Goal: Information Seeking & Learning: Learn about a topic

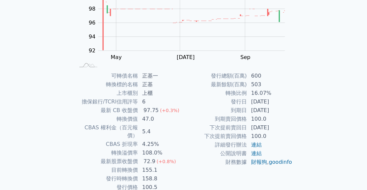
scroll to position [84, 0]
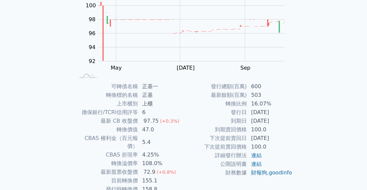
click at [255, 111] on td "[DATE]" at bounding box center [270, 112] width 46 height 9
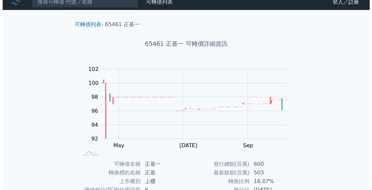
scroll to position [0, 0]
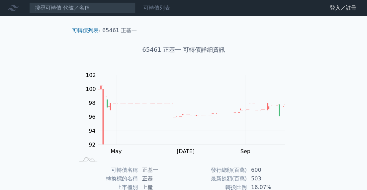
click at [151, 6] on link "可轉債列表" at bounding box center [157, 8] width 27 height 6
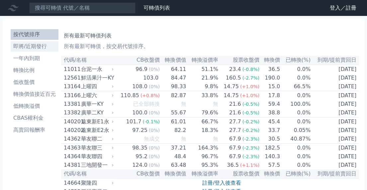
click at [32, 47] on li "即將/近期發行" at bounding box center [35, 47] width 48 height 8
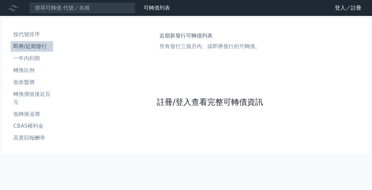
click at [190, 101] on link "註冊/登入查看完整可轉債資訊" at bounding box center [210, 102] width 106 height 11
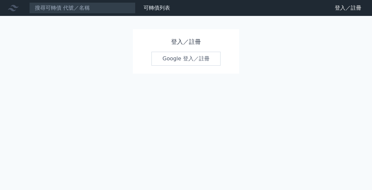
click at [179, 42] on h1 "登入／註冊" at bounding box center [186, 41] width 69 height 9
